Goal: Find specific page/section: Find specific page/section

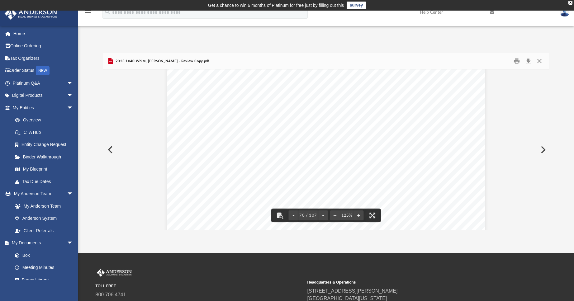
scroll to position [28132, 0]
click at [537, 61] on button "Close" at bounding box center [538, 61] width 11 height 10
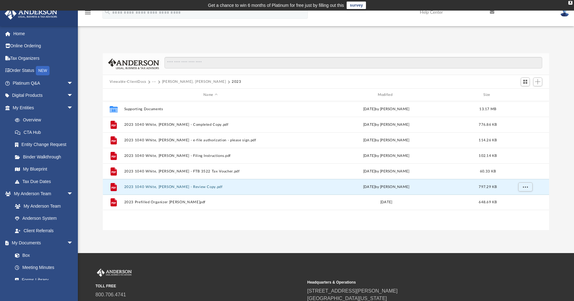
click at [176, 81] on button "[PERSON_NAME], [PERSON_NAME]" at bounding box center [194, 82] width 64 height 6
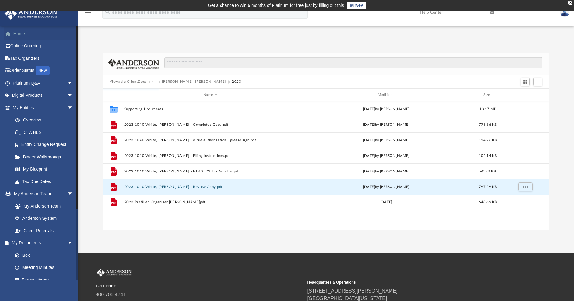
click at [17, 34] on link "Home" at bounding box center [43, 33] width 78 height 12
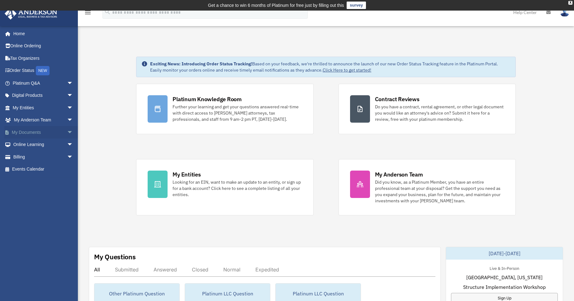
click at [27, 132] on link "My Documents arrow_drop_down" at bounding box center [43, 132] width 78 height 12
click at [67, 134] on span "arrow_drop_down" at bounding box center [73, 132] width 12 height 13
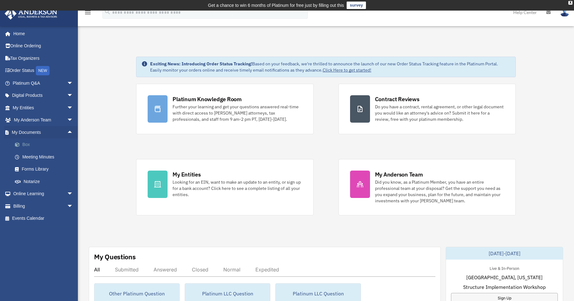
click at [28, 145] on link "Box" at bounding box center [46, 144] width 74 height 12
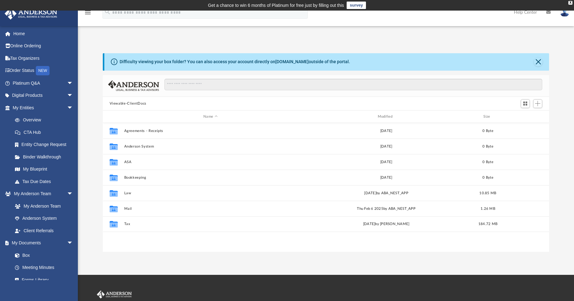
scroll to position [137, 441]
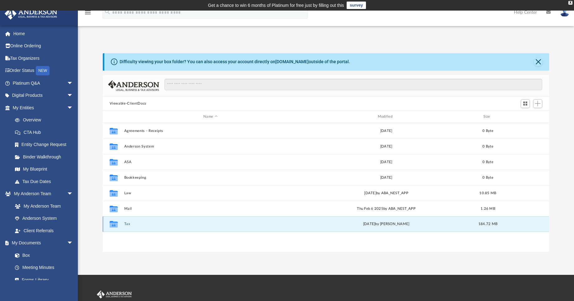
click at [127, 224] on button "Tax" at bounding box center [210, 224] width 173 height 4
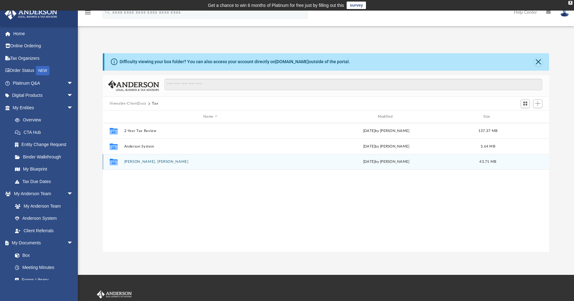
click at [136, 162] on button "[PERSON_NAME], [PERSON_NAME]" at bounding box center [210, 162] width 173 height 4
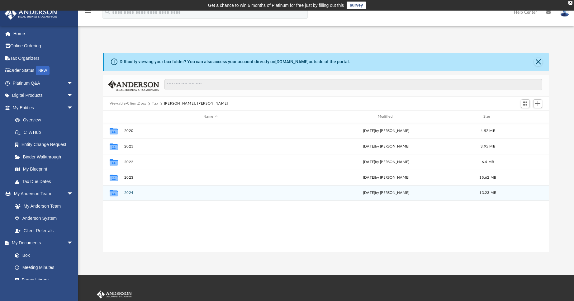
click at [130, 192] on button "2024" at bounding box center [210, 193] width 173 height 4
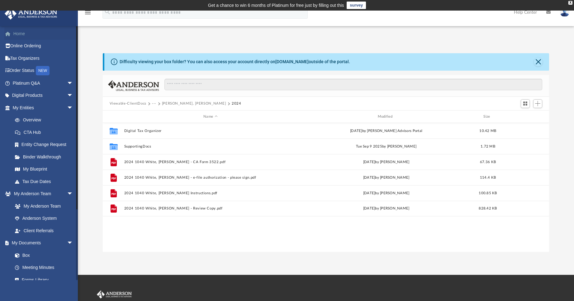
click at [15, 33] on link "Home" at bounding box center [43, 33] width 78 height 12
